Goal: Communication & Community: Answer question/provide support

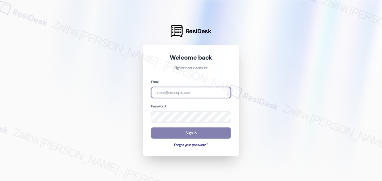
click at [191, 96] on input "email" at bounding box center [191, 92] width 80 height 11
type input "[EMAIL_ADDRESS][PERSON_NAME][DOMAIN_NAME]"
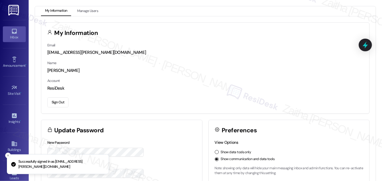
click at [14, 40] on link "Inbox" at bounding box center [14, 33] width 23 height 15
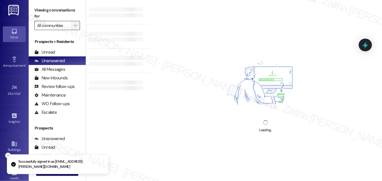
click at [75, 27] on icon "" at bounding box center [75, 25] width 3 height 5
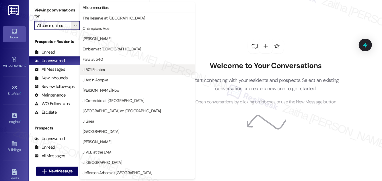
click at [103, 71] on span "J 501 Estates" at bounding box center [94, 70] width 22 height 6
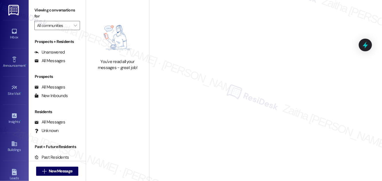
type input "J 501 Estates"
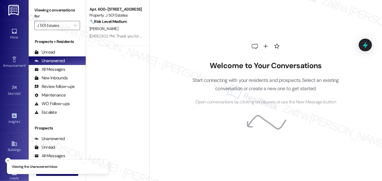
click at [8, 161] on line "Close toast" at bounding box center [8, 161] width 2 height 2
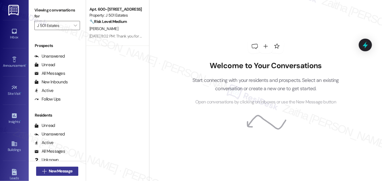
scroll to position [104, 0]
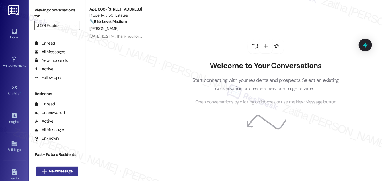
click at [57, 171] on span "New Message" at bounding box center [61, 171] width 24 height 6
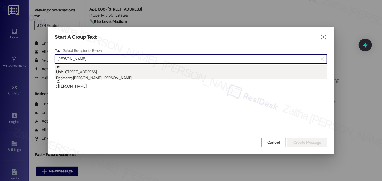
type input "[PERSON_NAME]"
click at [95, 74] on div "Unit: 600-[STREET_ADDRESS] Residents: [PERSON_NAME], [PERSON_NAME]" at bounding box center [191, 73] width 271 height 16
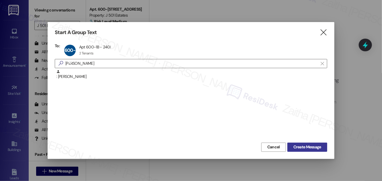
click at [304, 144] on span "Create Message" at bounding box center [308, 147] width 28 height 6
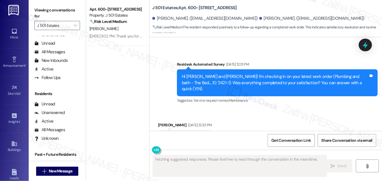
scroll to position [506, 0]
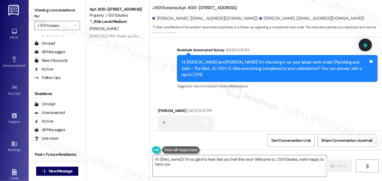
type textarea "Hi {{first_name}}! I'm so glad to hear that you feel that way! Welcome to J 501…"
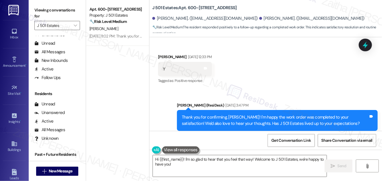
scroll to position [561, 0]
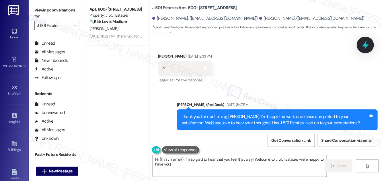
click at [365, 46] on icon at bounding box center [365, 45] width 7 height 9
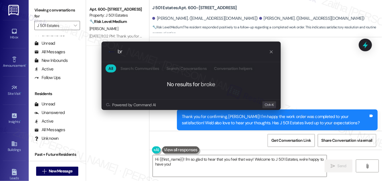
type input "b"
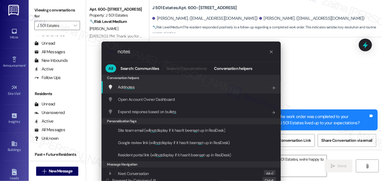
type input "notes"
click at [128, 88] on span "notes" at bounding box center [129, 87] width 9 height 5
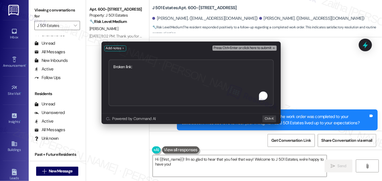
click at [129, 65] on textarea "Broken link:" at bounding box center [191, 83] width 165 height 46
click at [148, 69] on textarea "Broken thread:" at bounding box center [191, 83] width 165 height 47
paste textarea "[URL][DOMAIN_NAME]"
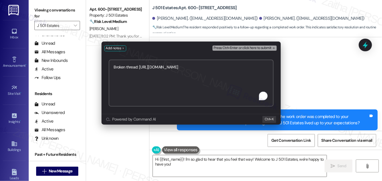
type textarea "Broken thread: [URL][DOMAIN_NAME]"
click at [242, 47] on span "Press Ctrl+Enter or click here to submit" at bounding box center [243, 48] width 58 height 4
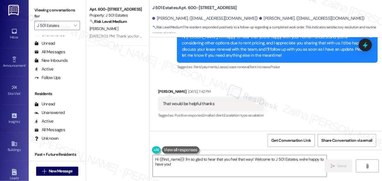
scroll to position [274, 0]
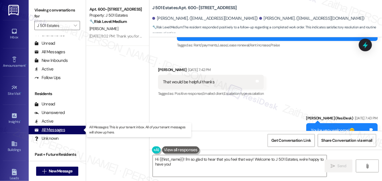
click at [48, 128] on div "All Messages" at bounding box center [49, 130] width 31 height 6
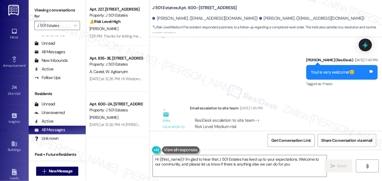
type textarea "Hi {{first_name}}! I'm glad to hear that J 501 Estates has lived up to your exp…"
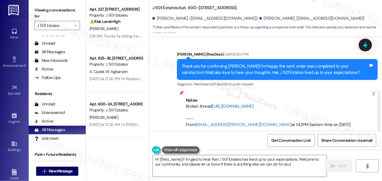
scroll to position [616, 0]
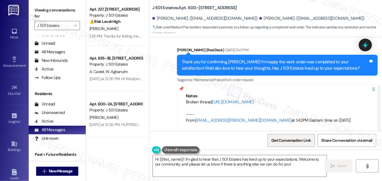
click at [294, 140] on span "Get Conversation Link" at bounding box center [291, 141] width 40 height 6
